Goal: Task Accomplishment & Management: Complete application form

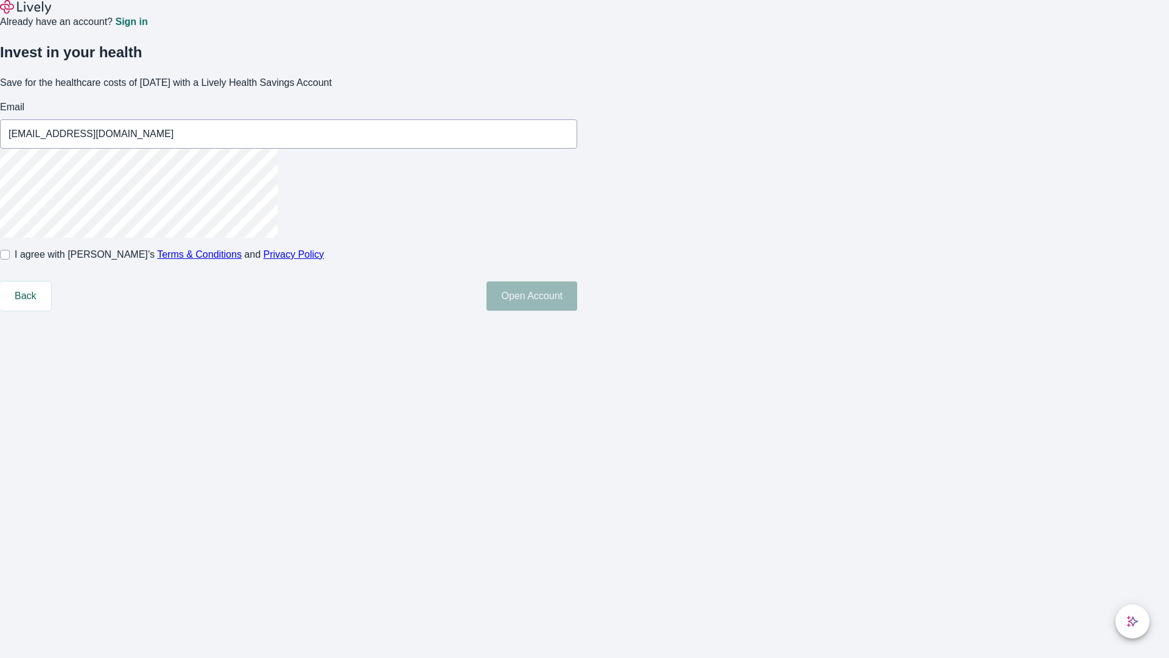
click at [10, 259] on input "I agree with Lively’s Terms & Conditions and Privacy Policy" at bounding box center [5, 255] width 10 height 10
checkbox input "true"
click at [577, 311] on button "Open Account" at bounding box center [532, 295] width 91 height 29
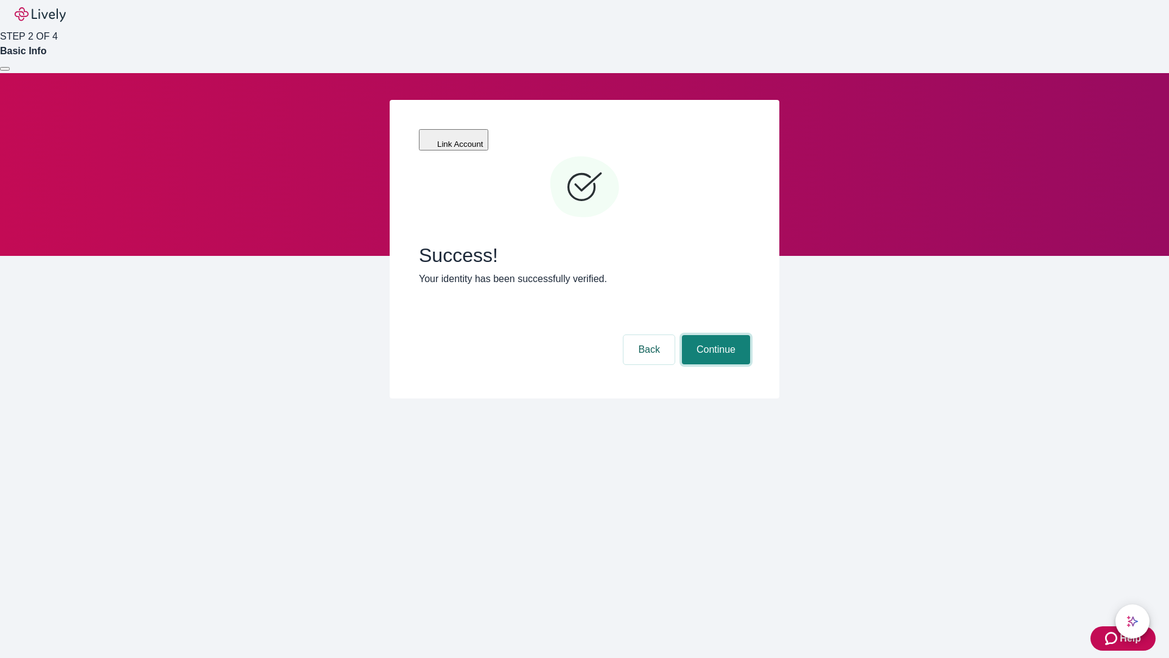
click at [714, 335] on button "Continue" at bounding box center [716, 349] width 68 height 29
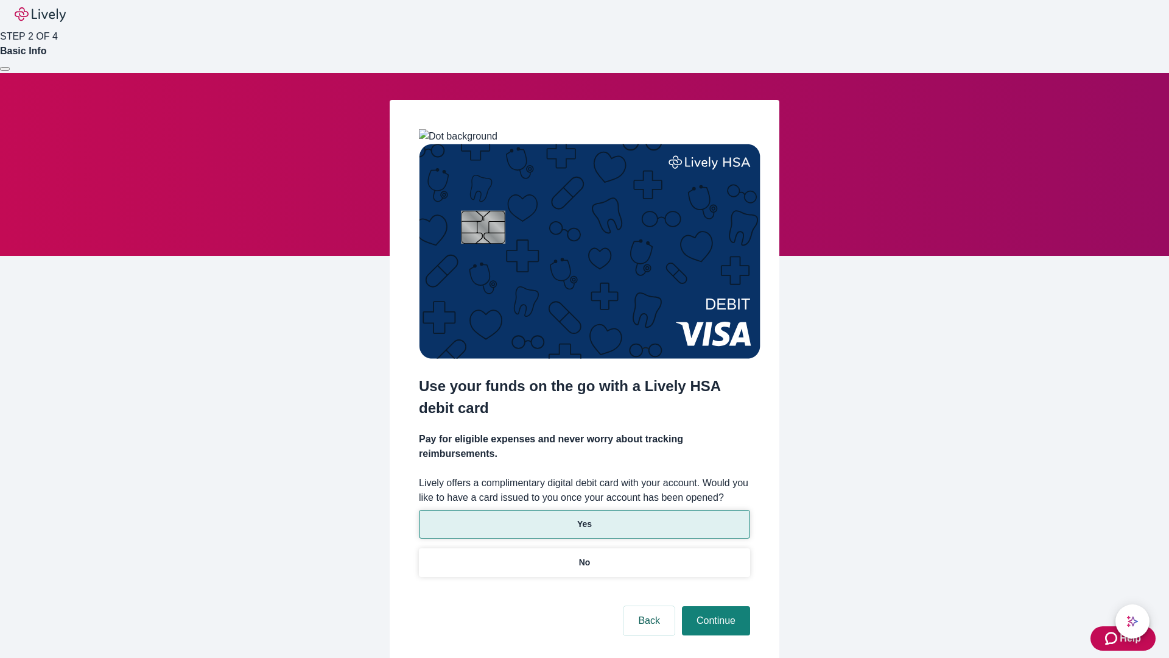
click at [584, 518] on p "Yes" at bounding box center [584, 524] width 15 height 13
click at [714, 606] on button "Continue" at bounding box center [716, 620] width 68 height 29
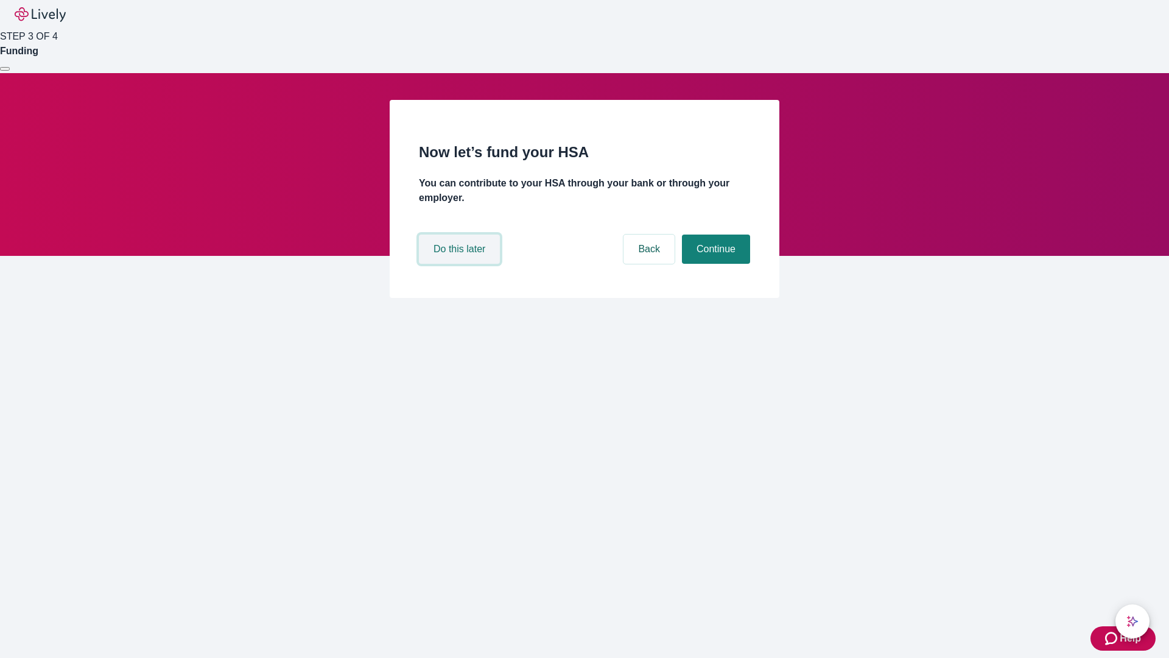
click at [461, 264] on button "Do this later" at bounding box center [459, 248] width 81 height 29
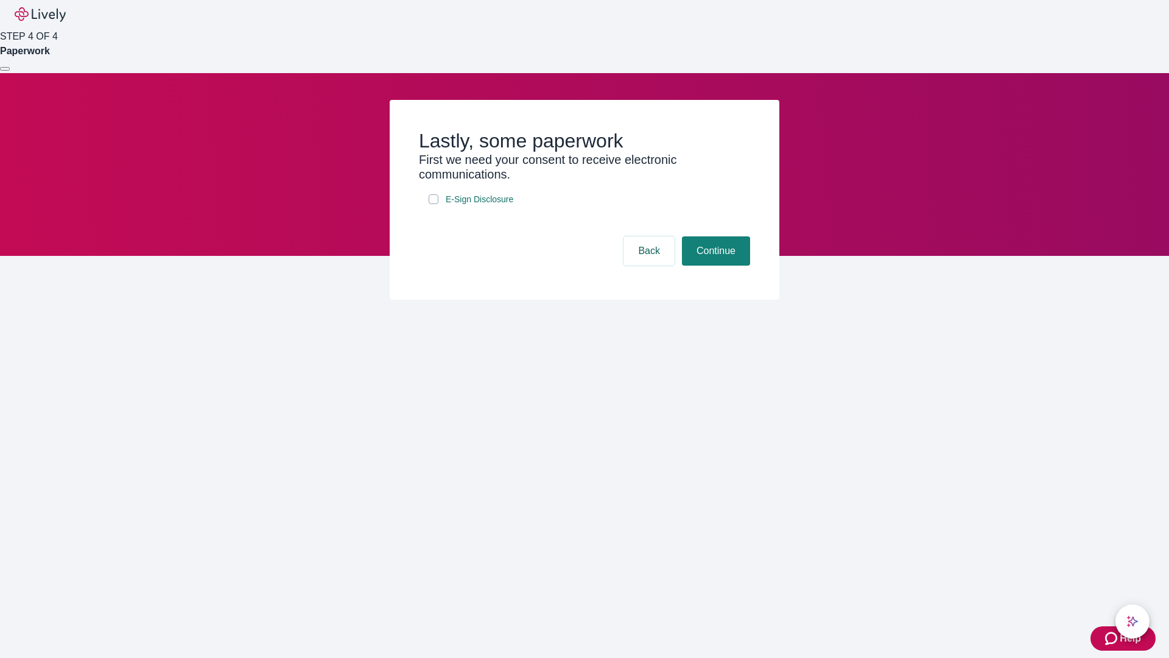
click at [434, 204] on input "E-Sign Disclosure" at bounding box center [434, 199] width 10 height 10
checkbox input "true"
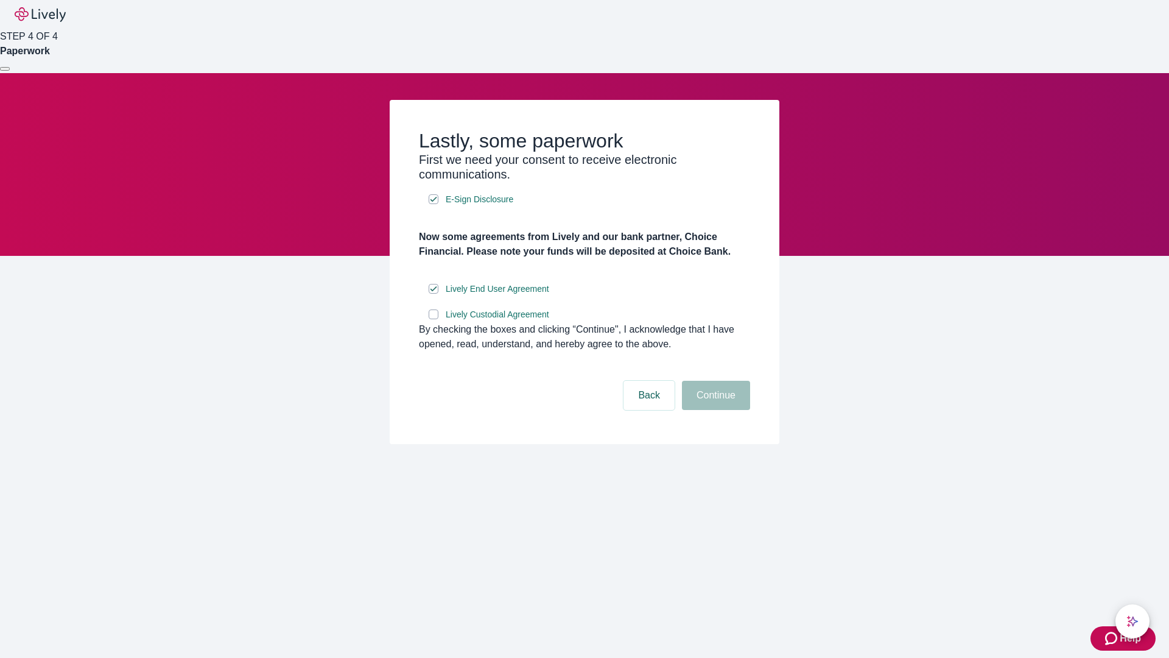
click at [434, 319] on input "Lively Custodial Agreement" at bounding box center [434, 314] width 10 height 10
checkbox input "true"
click at [714, 410] on button "Continue" at bounding box center [716, 395] width 68 height 29
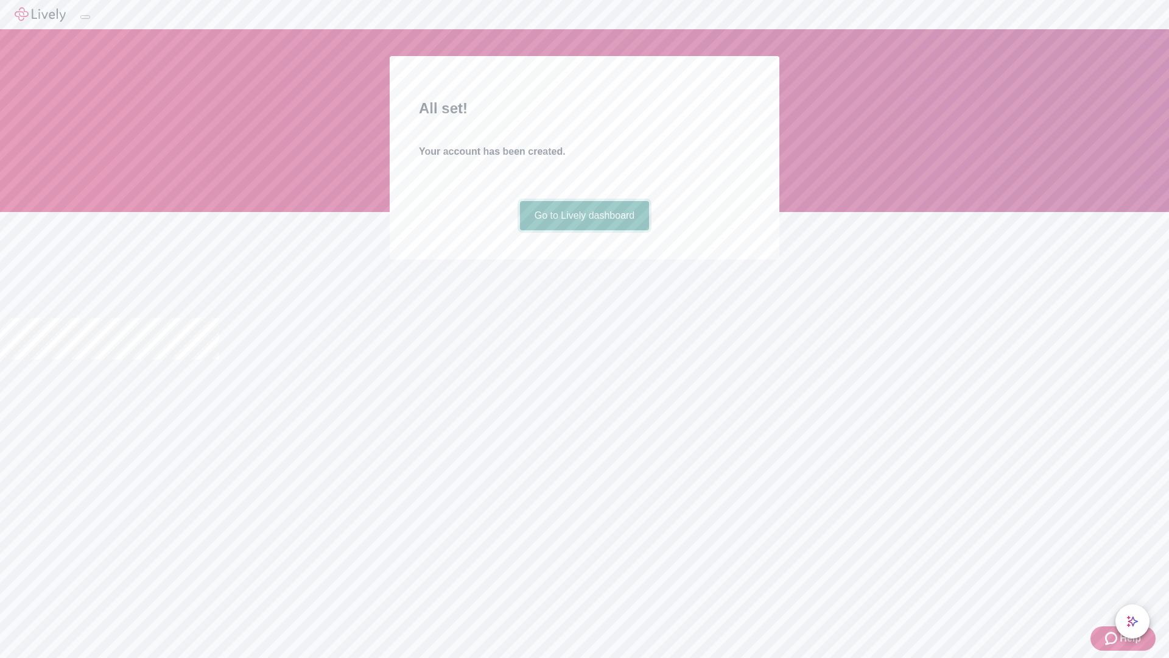
click at [584, 230] on link "Go to Lively dashboard" at bounding box center [585, 215] width 130 height 29
